Goal: Task Accomplishment & Management: Use online tool/utility

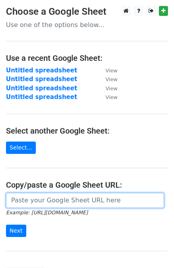
click at [70, 196] on input "url" at bounding box center [85, 200] width 158 height 15
paste input "https://docs.google.com/spreadsheets/d/13CRP4BqrR3pEsSQzQRgKB02ur4VHqvSgFou2cCZ…"
type input "https://docs.google.com/spreadsheets/d/13CRP4BqrR3pEsSQzQRgKB02ur4VHqvSgFou2cCZ…"
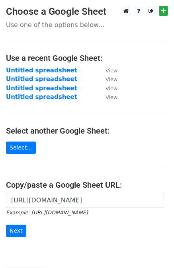
scroll to position [0, 0]
click at [16, 233] on input "Next" at bounding box center [16, 231] width 20 height 12
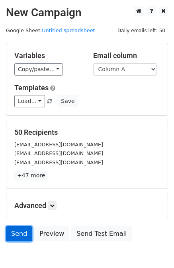
click at [13, 233] on link "Send" at bounding box center [19, 234] width 26 height 15
